Goal: Task Accomplishment & Management: Use online tool/utility

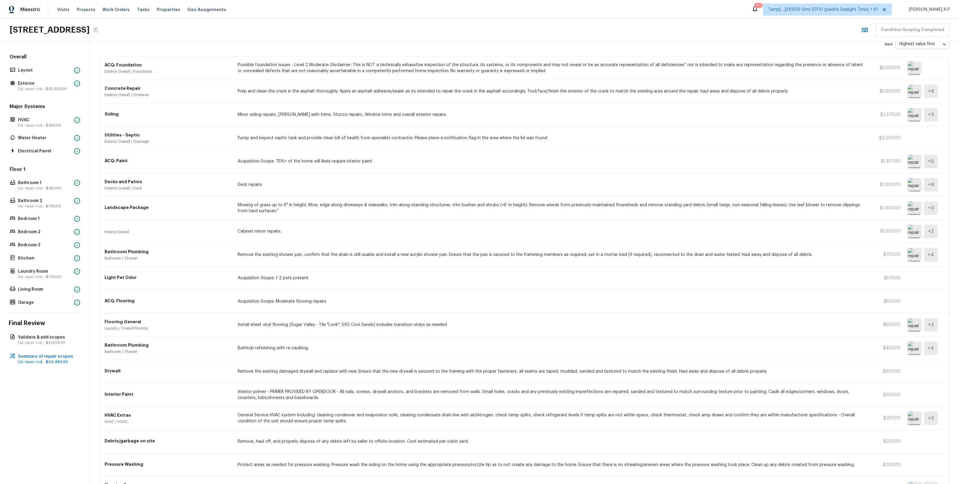
scroll to position [29, 0]
click at [65, 342] on p "Est. repair cost - $2,000.00" at bounding box center [48, 343] width 60 height 5
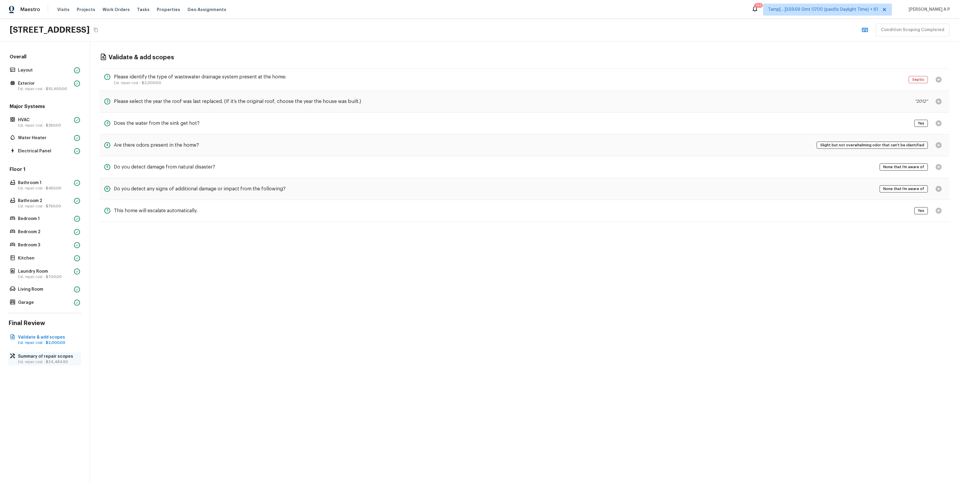
click at [59, 360] on p "Est. repair cost - $24,484.50" at bounding box center [48, 362] width 60 height 5
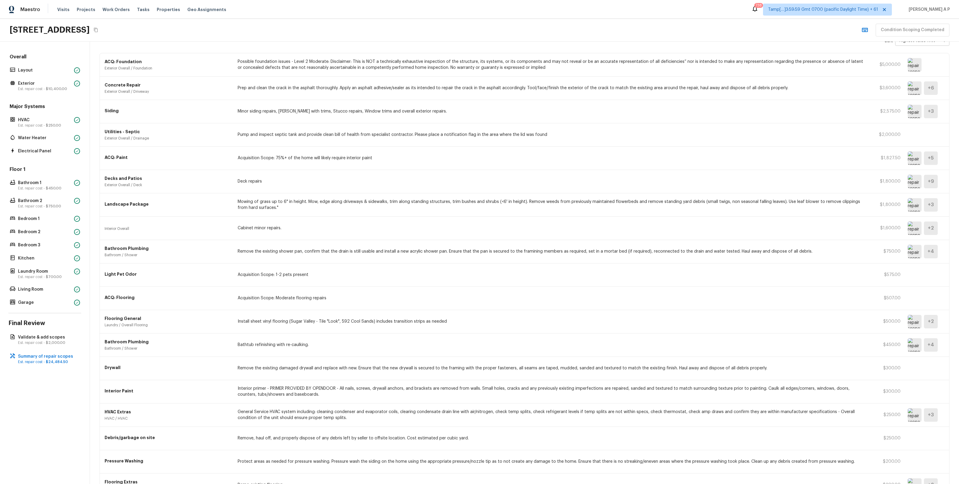
scroll to position [97, 0]
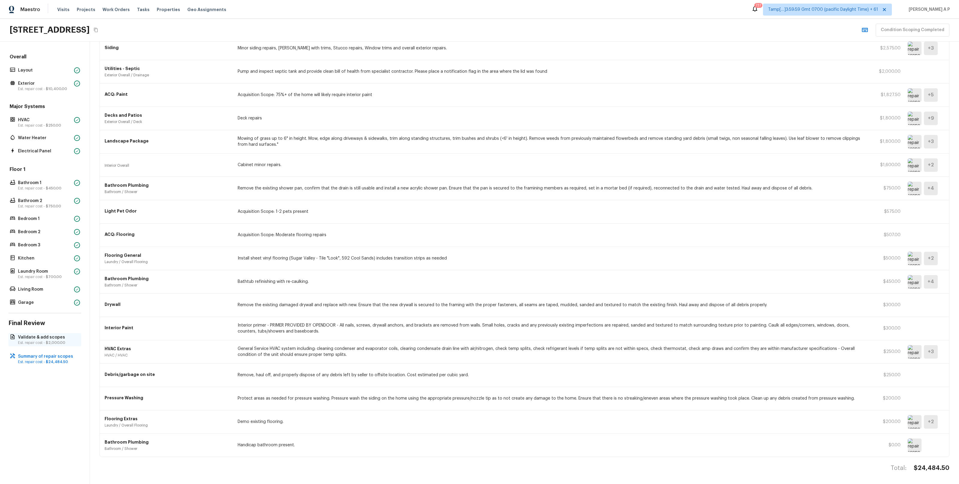
click at [59, 344] on span "$2,000.00" at bounding box center [55, 343] width 19 height 4
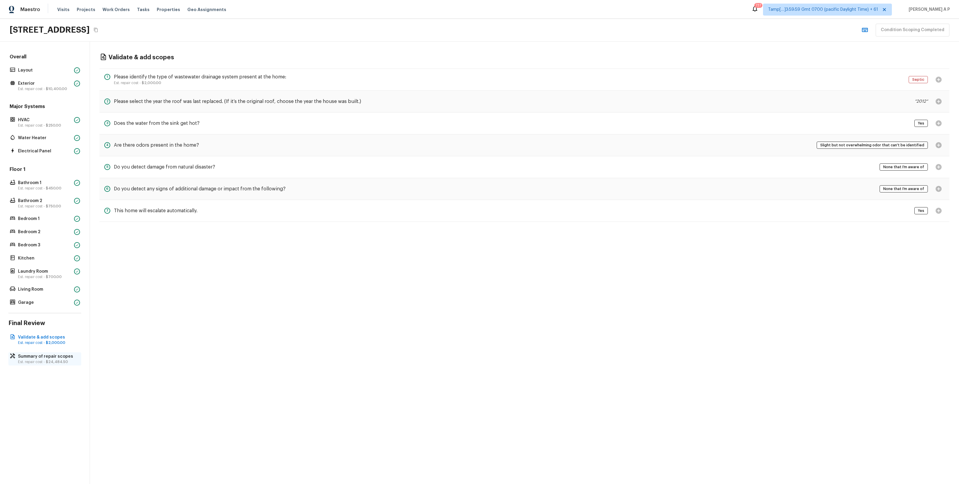
click at [66, 362] on span "$24,484.50" at bounding box center [57, 362] width 22 height 4
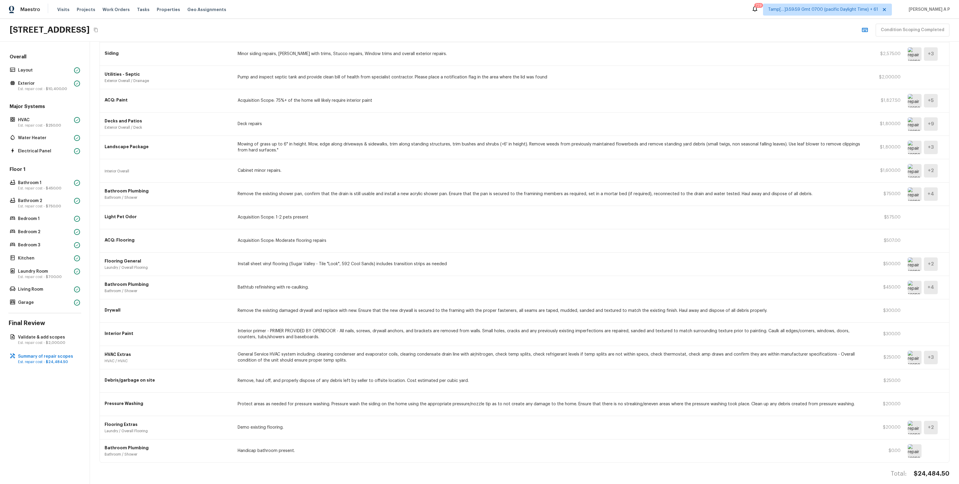
scroll to position [97, 0]
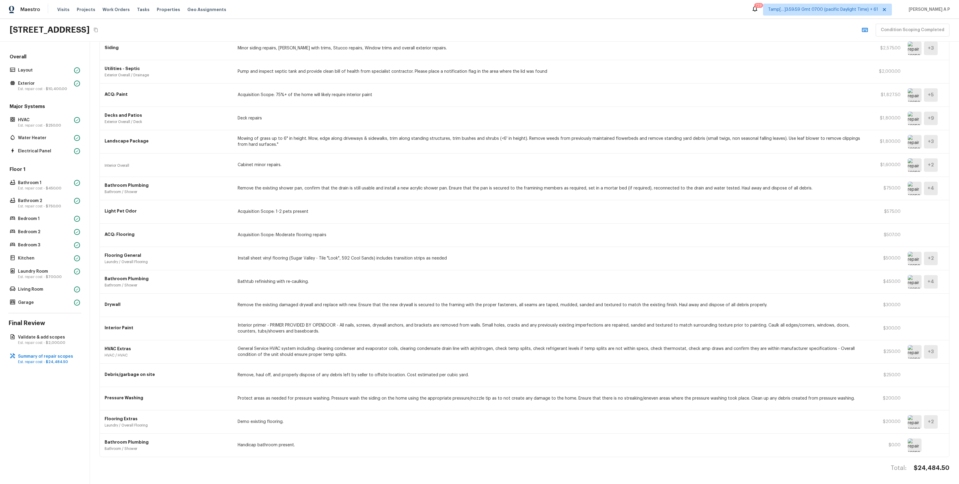
click at [914, 421] on img at bounding box center [914, 422] width 14 height 13
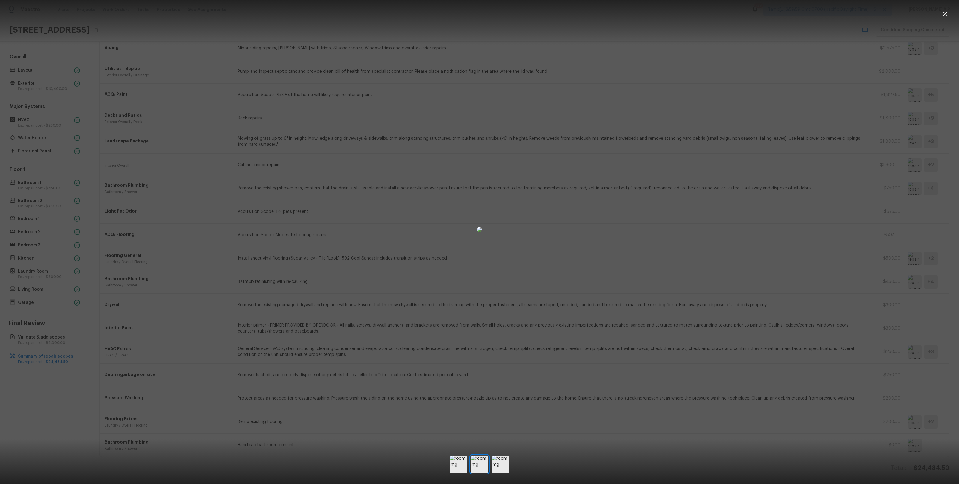
click at [818, 373] on div at bounding box center [479, 230] width 959 height 440
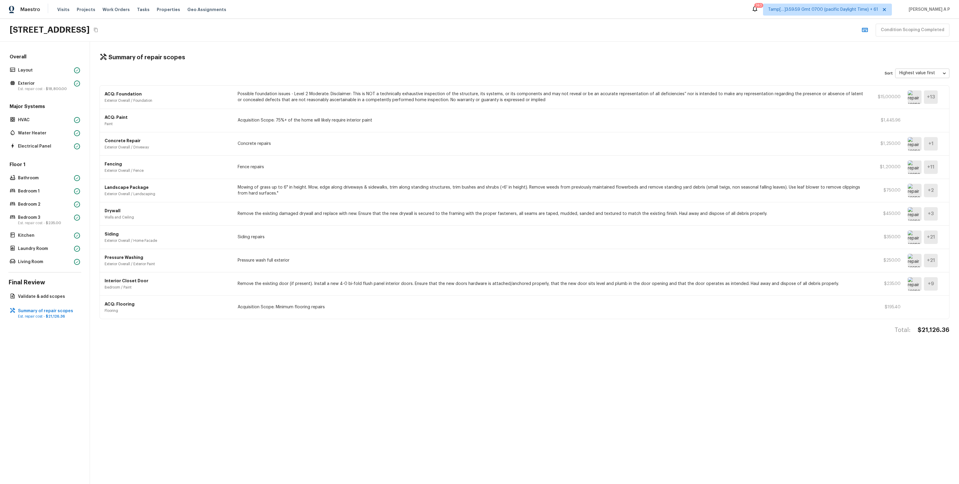
click at [51, 301] on div "Overall Layout Exterior Est. repair cost - $18,800.00 Major Systems HVAC Water …" at bounding box center [45, 263] width 90 height 443
click at [51, 299] on p "Validate & add scopes" at bounding box center [48, 297] width 60 height 6
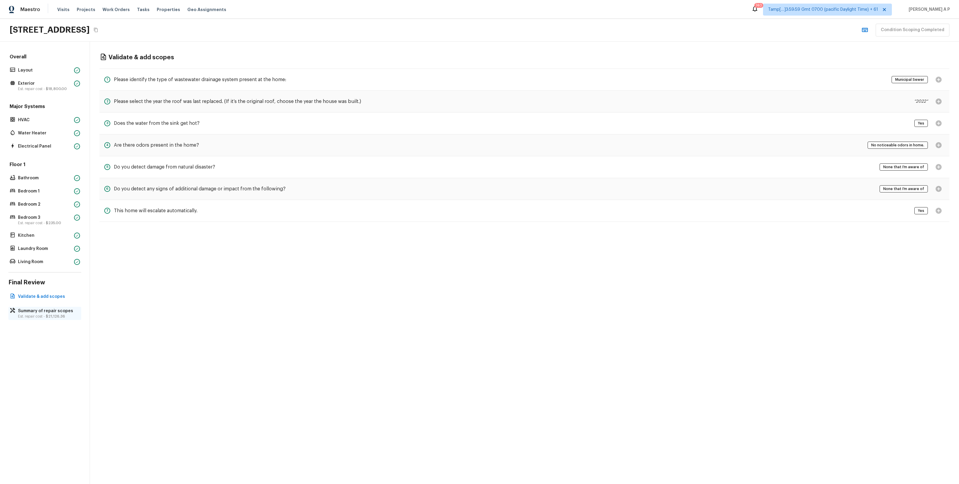
click at [46, 316] on span "$21,126.36" at bounding box center [55, 317] width 19 height 4
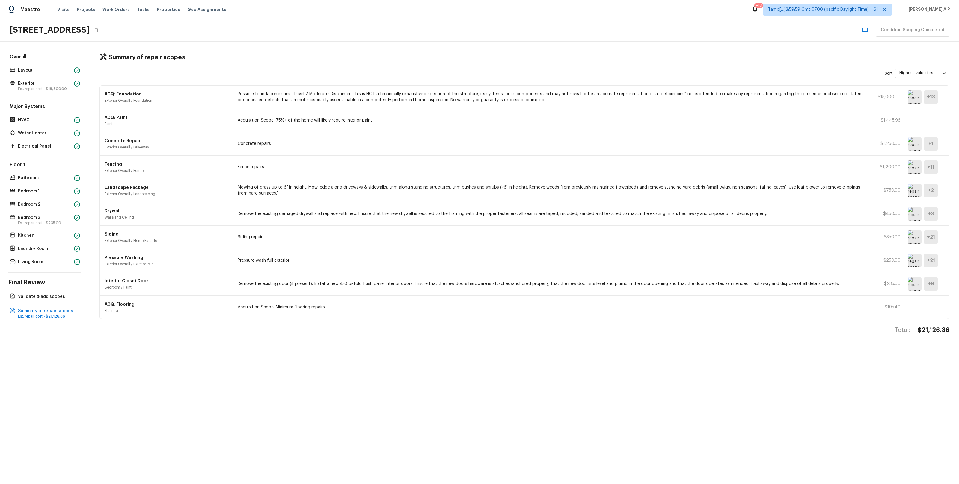
click at [914, 210] on img at bounding box center [914, 213] width 14 height 13
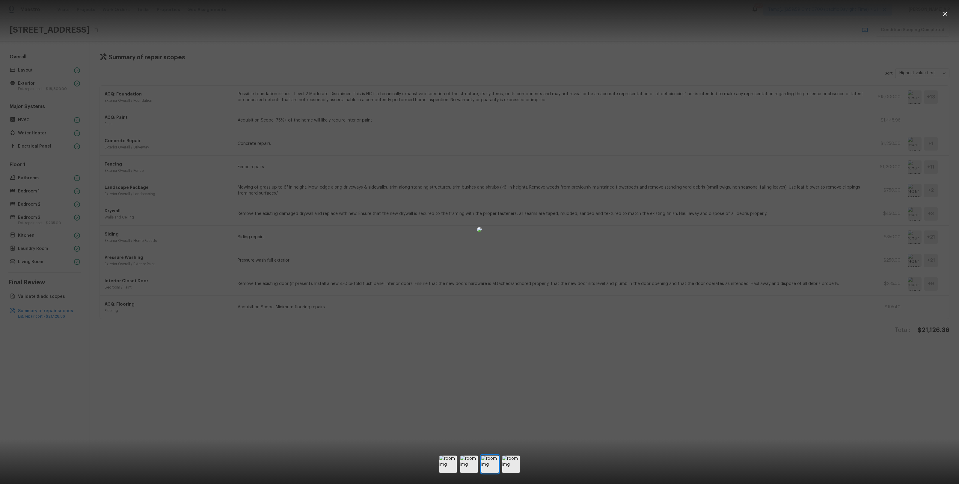
click at [132, 229] on div at bounding box center [479, 230] width 959 height 440
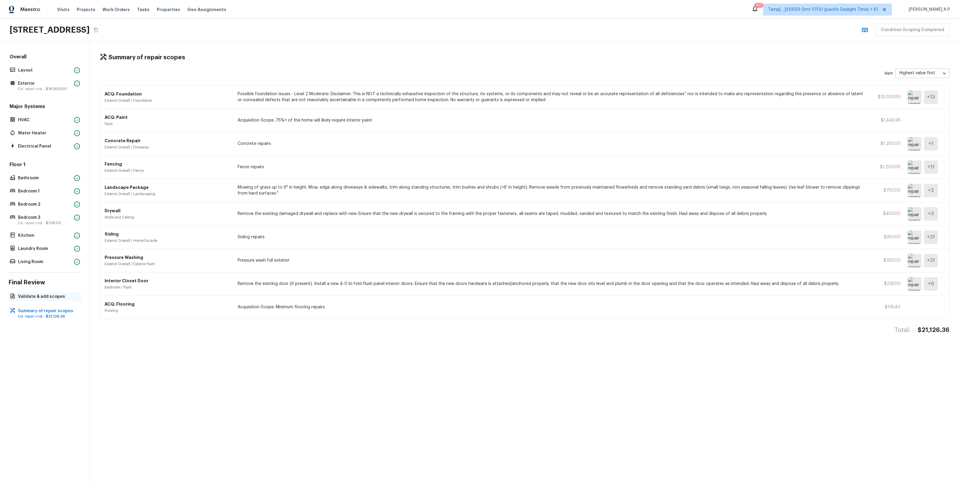
click at [58, 296] on p "Validate & add scopes" at bounding box center [48, 297] width 60 height 6
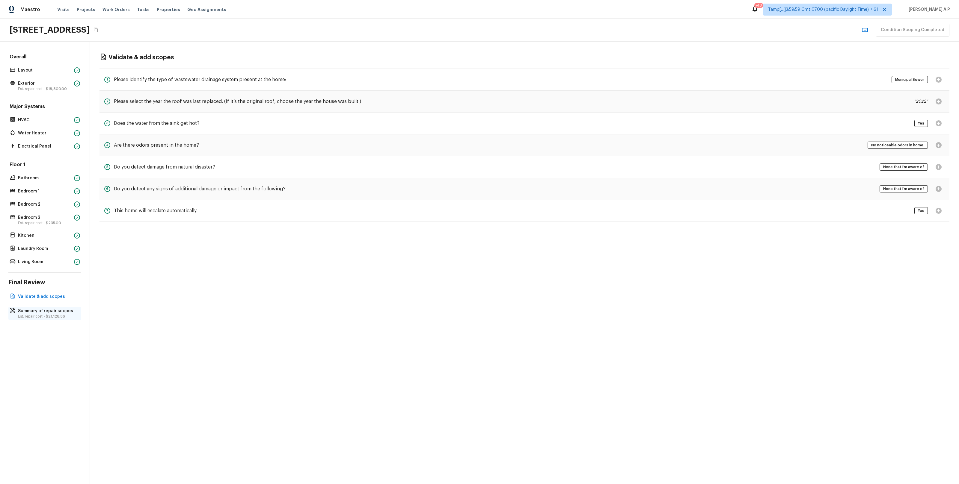
click at [34, 316] on p "Est. repair cost - $21,126.36" at bounding box center [48, 316] width 60 height 5
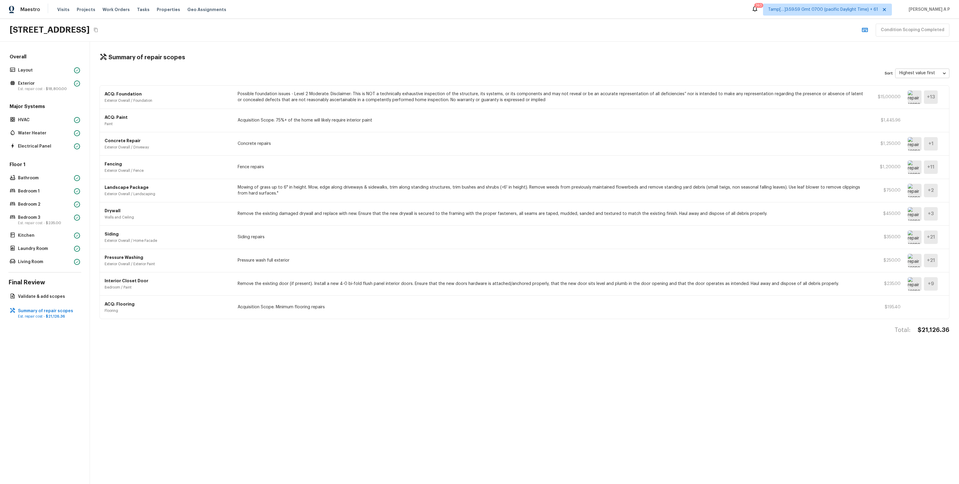
click at [910, 94] on img at bounding box center [914, 96] width 14 height 13
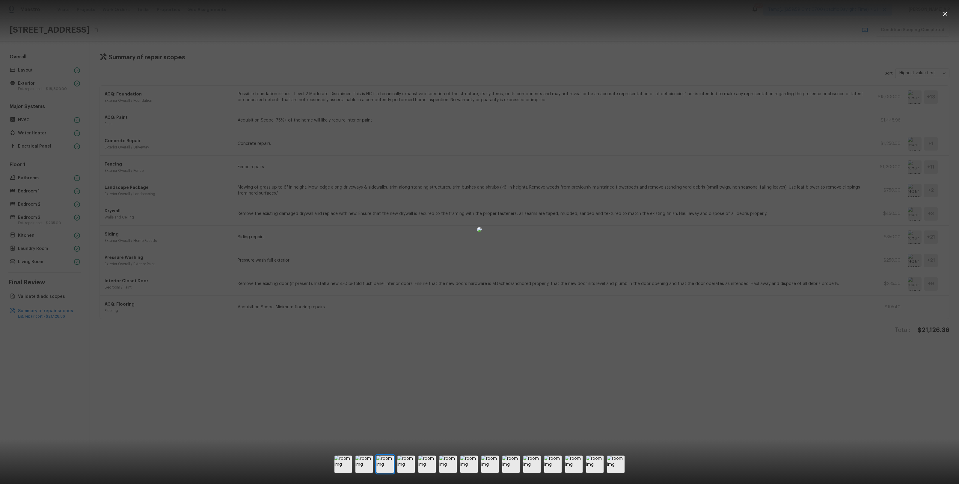
click at [186, 131] on div at bounding box center [479, 230] width 959 height 440
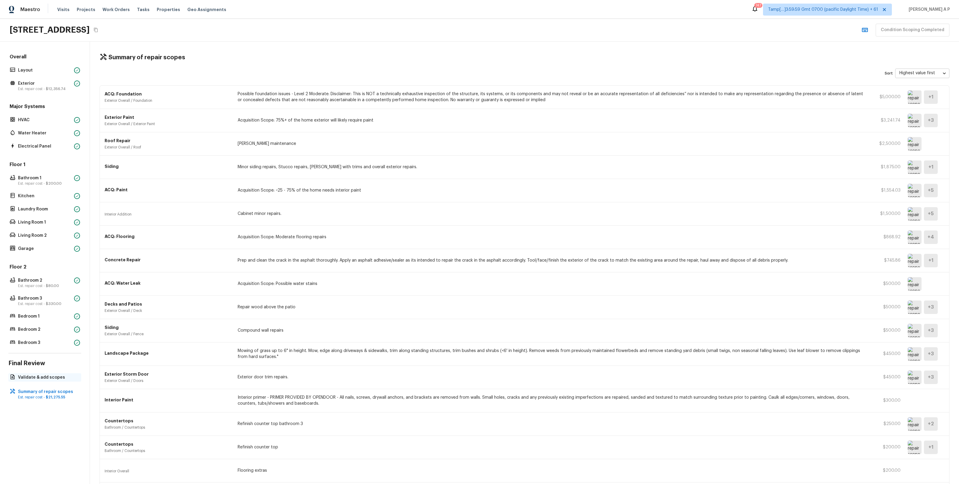
click at [52, 378] on p "Validate & add scopes" at bounding box center [48, 378] width 60 height 6
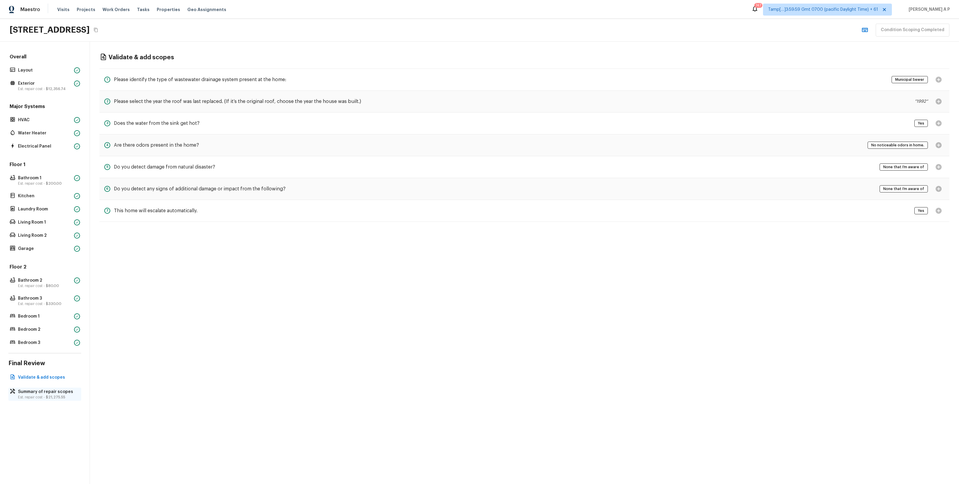
click at [46, 390] on p "Summary of repair scopes" at bounding box center [48, 392] width 60 height 6
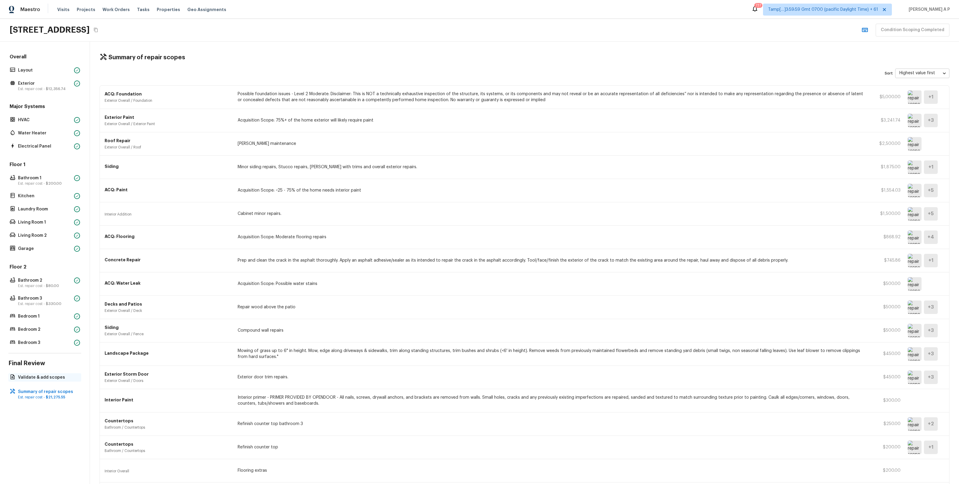
click at [50, 376] on p "Validate & add scopes" at bounding box center [48, 378] width 60 height 6
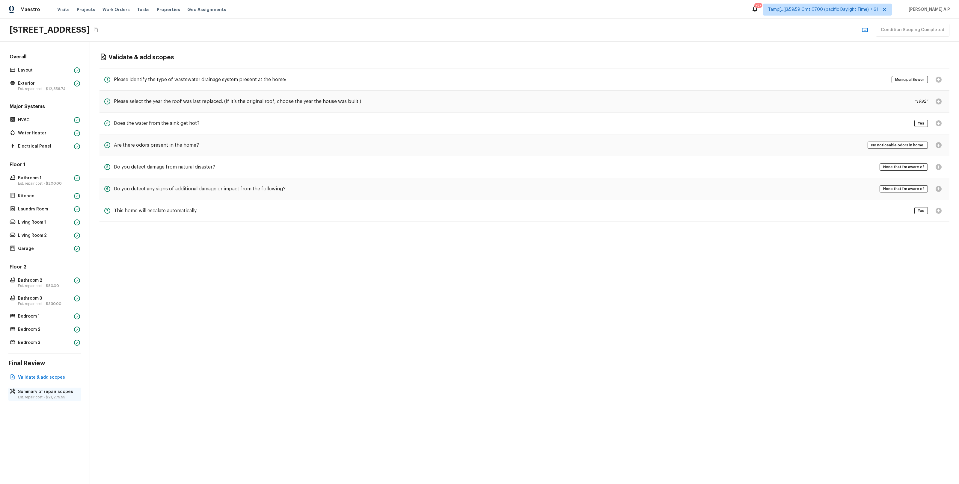
click at [45, 396] on p "Est. repair cost - $21,275.55" at bounding box center [48, 397] width 60 height 5
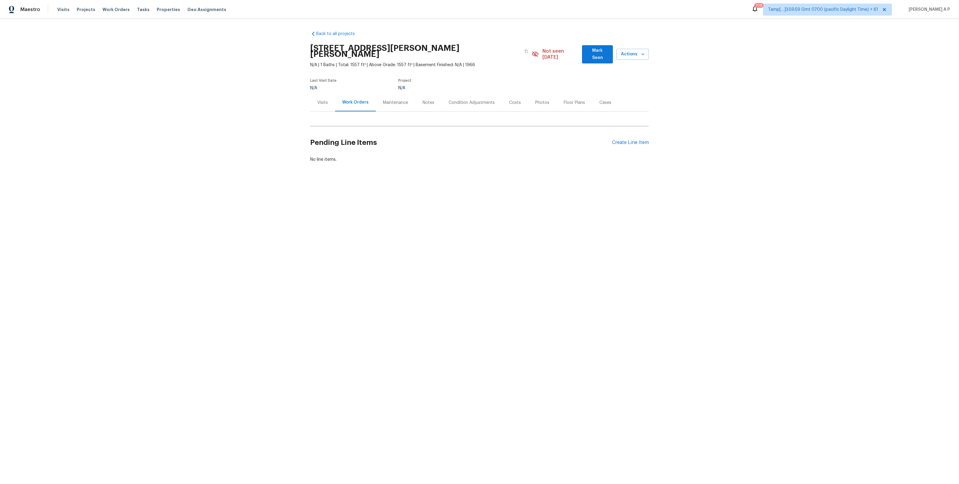
click at [649, 135] on div "Back to all projects 151 Old Gregory Ln, Lancaster, SC 29720 N/A | 1 Baths | To…" at bounding box center [479, 111] width 959 height 185
click at [645, 140] on div "Create Line Item" at bounding box center [630, 143] width 37 height 6
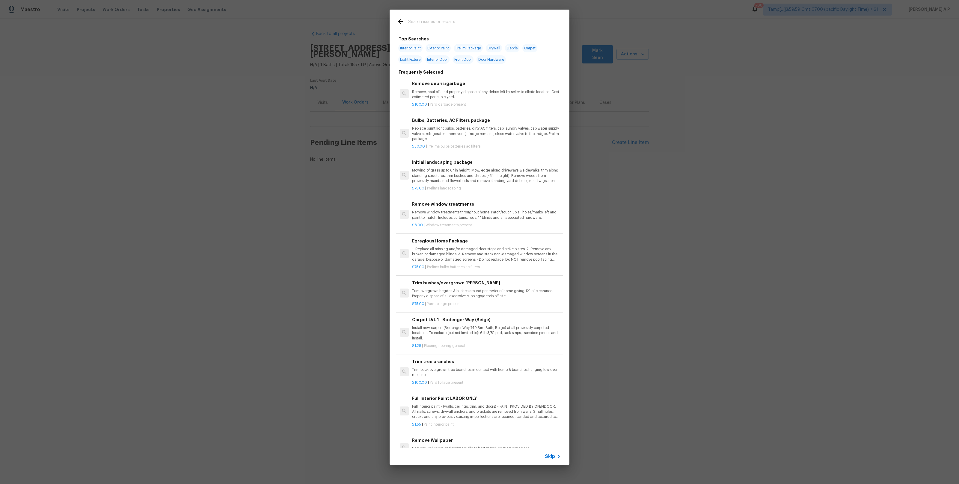
click at [547, 455] on span "Skip" at bounding box center [550, 457] width 10 height 6
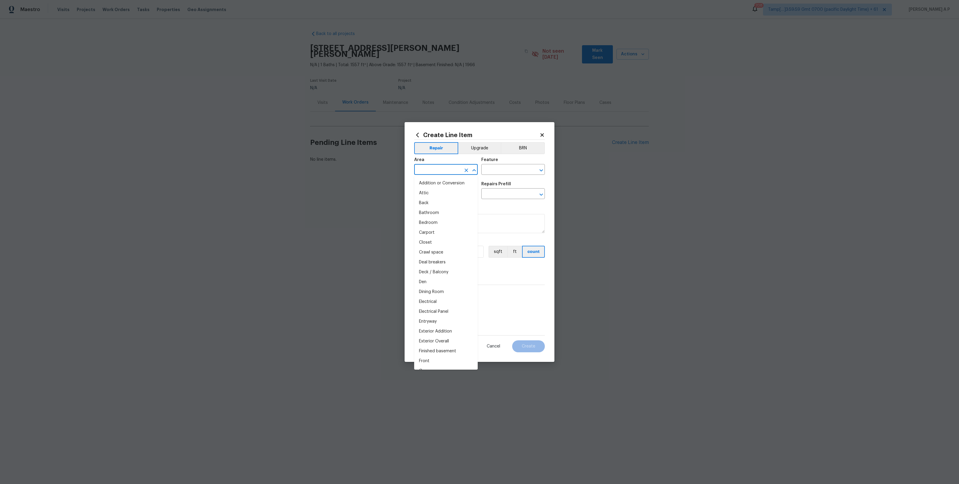
click at [437, 168] on input "text" at bounding box center [437, 170] width 47 height 9
type input "c"
click at [433, 191] on li "Exterior Overall" at bounding box center [446, 193] width 64 height 10
type input "Exterior Overall"
click at [433, 191] on input "text" at bounding box center [437, 194] width 47 height 9
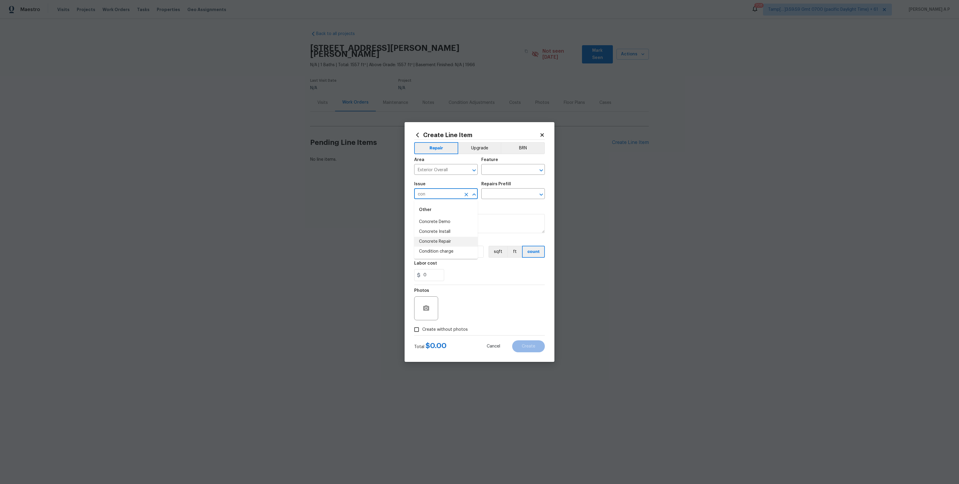
click at [431, 240] on li "Concrete Repair" at bounding box center [446, 242] width 64 height 10
type input "Concrete Repair"
click at [513, 197] on input "text" at bounding box center [504, 194] width 47 height 9
type input "c"
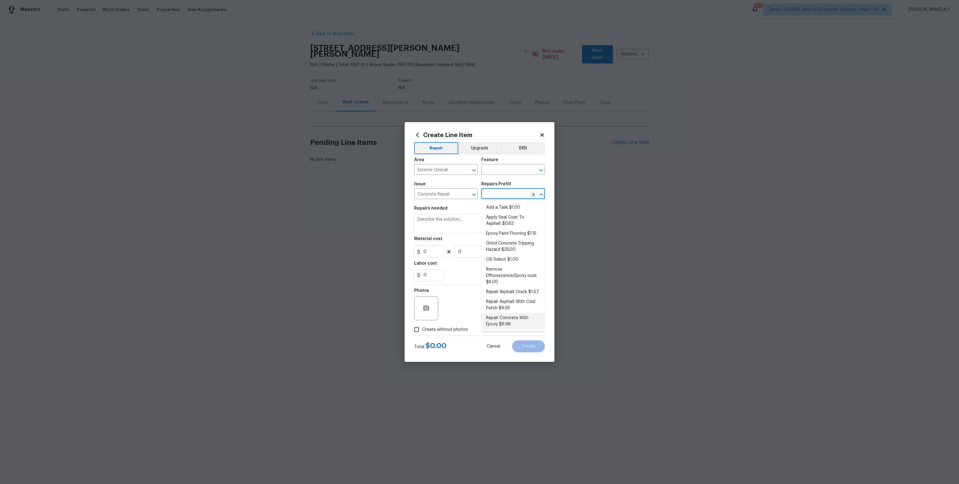
click at [524, 321] on li "Repair Concrete With Epoxy $6.98" at bounding box center [513, 321] width 64 height 16
type input "Flatwork"
type input "Repair Concrete With Epoxy $6.98"
type textarea "Prep and clean the crack in the concrete thoroughly. Apply/inject a concrete ad…"
type input "6.98"
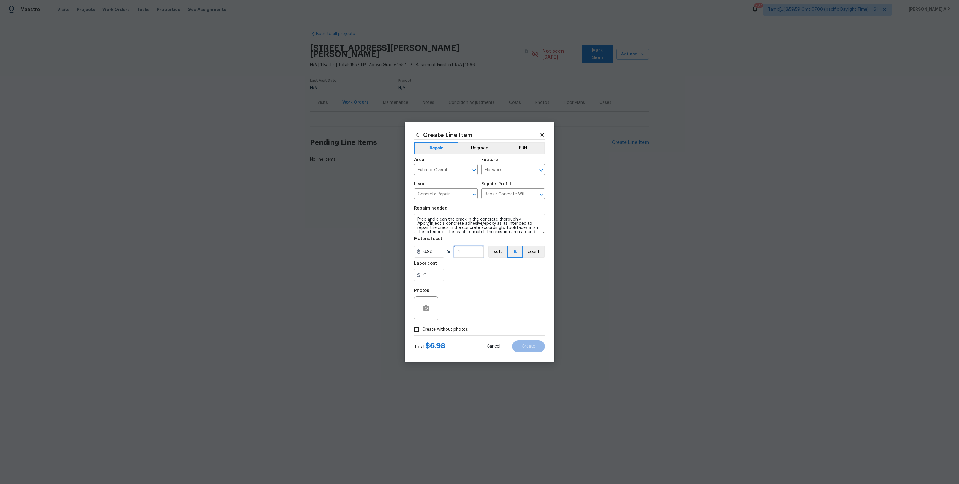
click at [474, 251] on input "1" at bounding box center [469, 252] width 30 height 12
type input "0"
click at [544, 135] on icon at bounding box center [541, 134] width 5 height 5
